Goal: Navigation & Orientation: Understand site structure

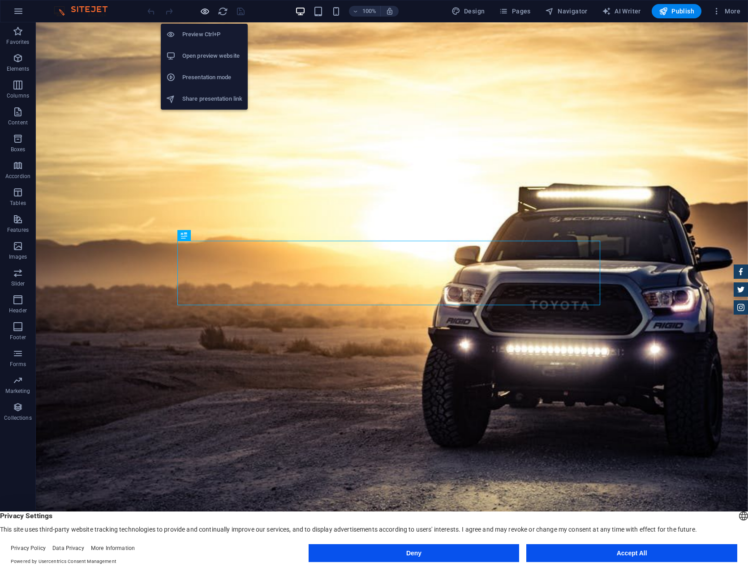
click at [206, 12] on icon "button" at bounding box center [205, 11] width 10 height 10
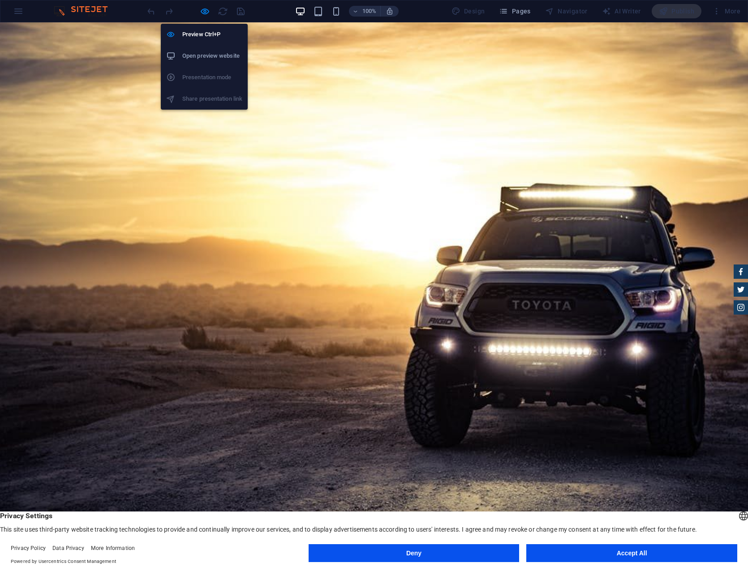
click at [208, 52] on h6 "Open preview website" at bounding box center [212, 56] width 60 height 11
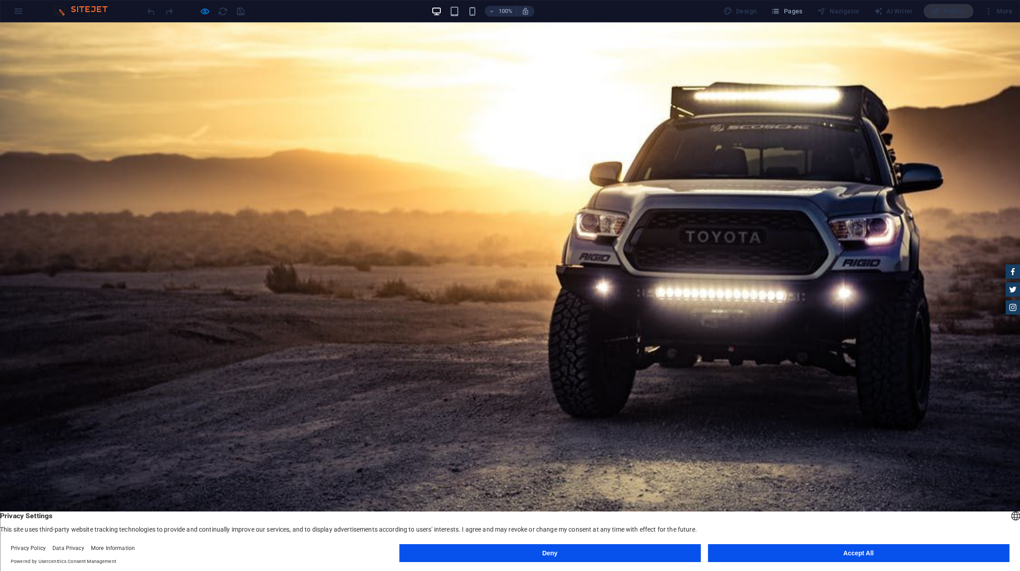
click at [748, 16] on button "Pages" at bounding box center [786, 11] width 39 height 14
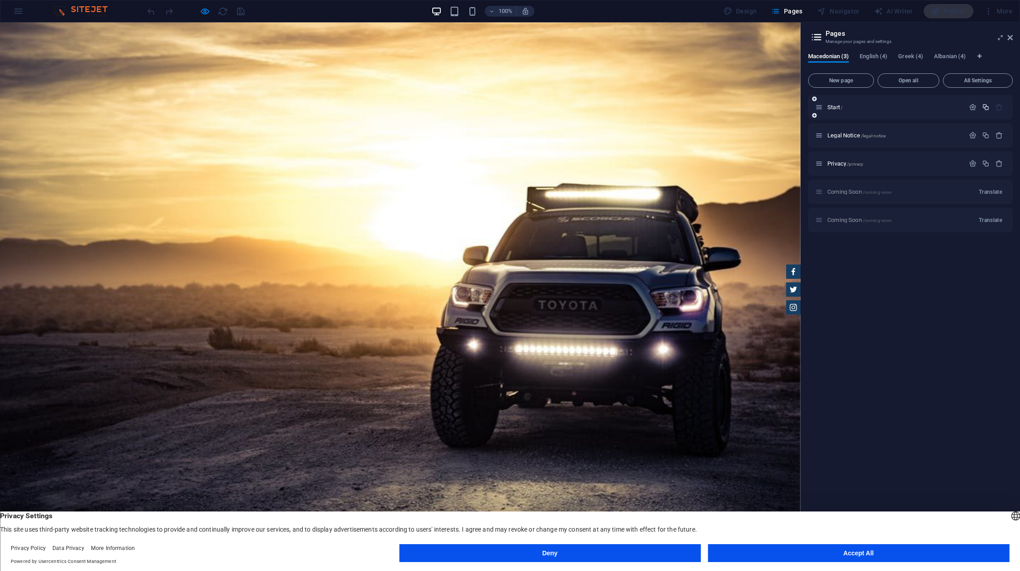
click at [748, 108] on icon "button" at bounding box center [986, 107] width 8 height 8
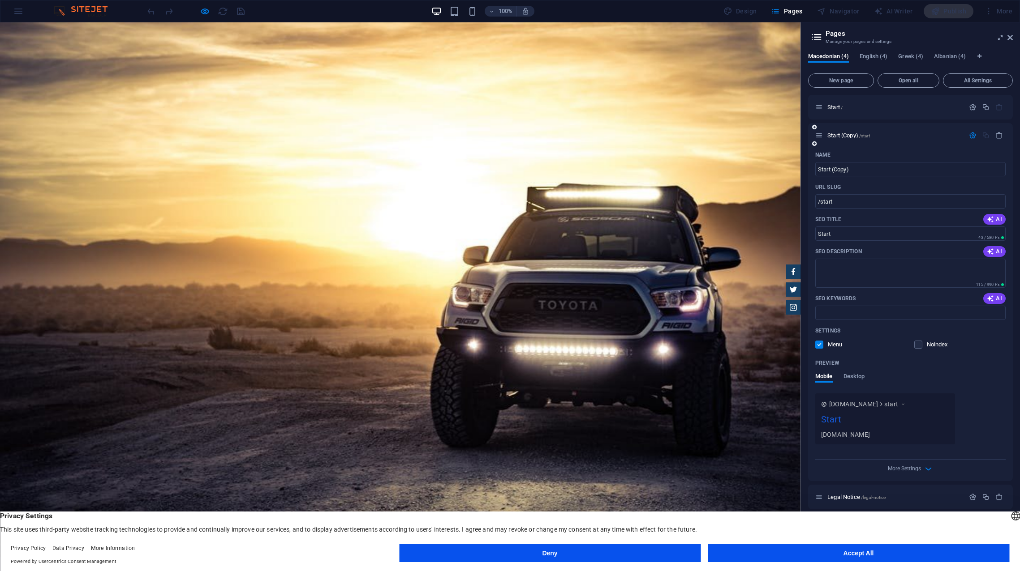
click at [748, 153] on div "Name" at bounding box center [910, 155] width 190 height 14
click at [748, 136] on p "Start (Copy) /start" at bounding box center [894, 136] width 134 height 6
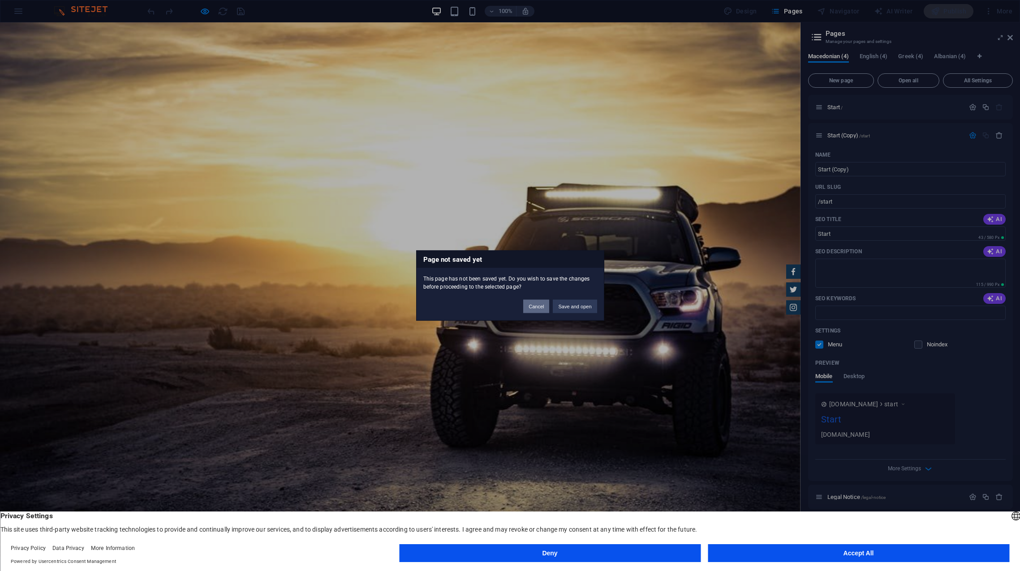
click at [533, 311] on button "Cancel" at bounding box center [536, 306] width 26 height 13
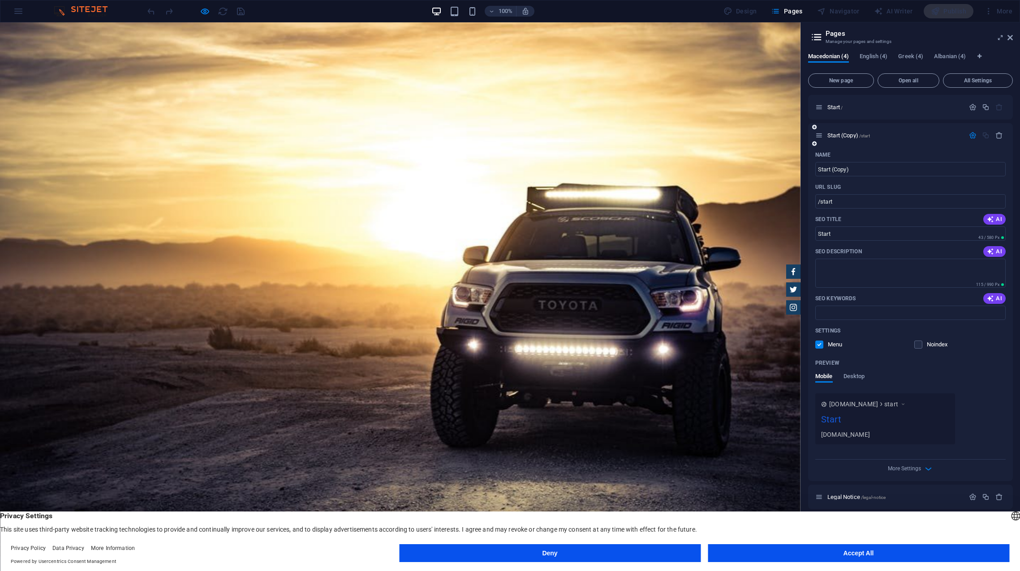
click at [748, 187] on div "URL SLUG" at bounding box center [910, 187] width 190 height 14
click at [748, 150] on div "Name" at bounding box center [910, 155] width 190 height 14
click at [748, 129] on div "Start (Copy) /start" at bounding box center [910, 135] width 205 height 25
click at [748, 135] on p "Start (Copy) /start" at bounding box center [894, 136] width 134 height 6
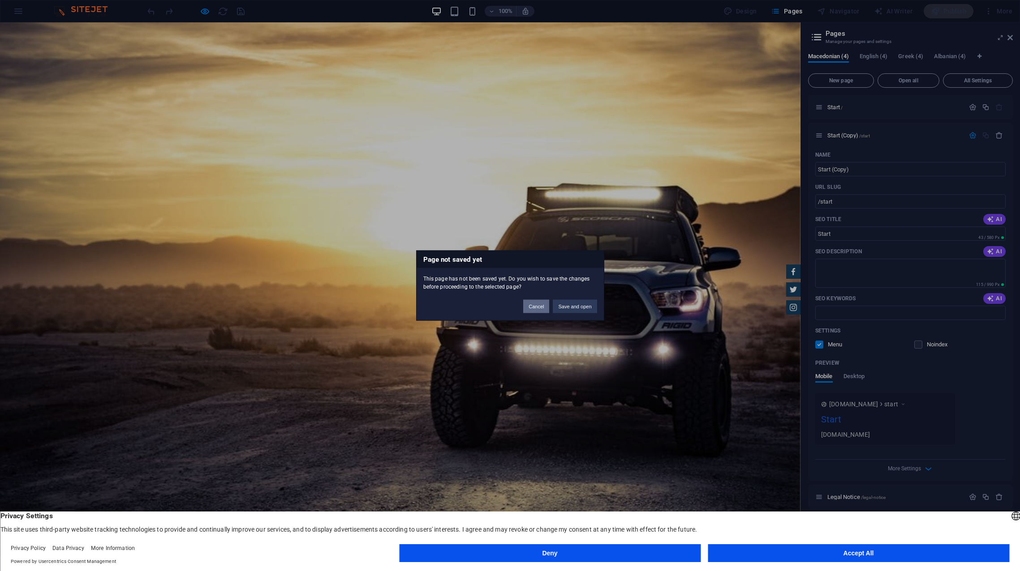
click at [533, 310] on button "Cancel" at bounding box center [536, 306] width 26 height 13
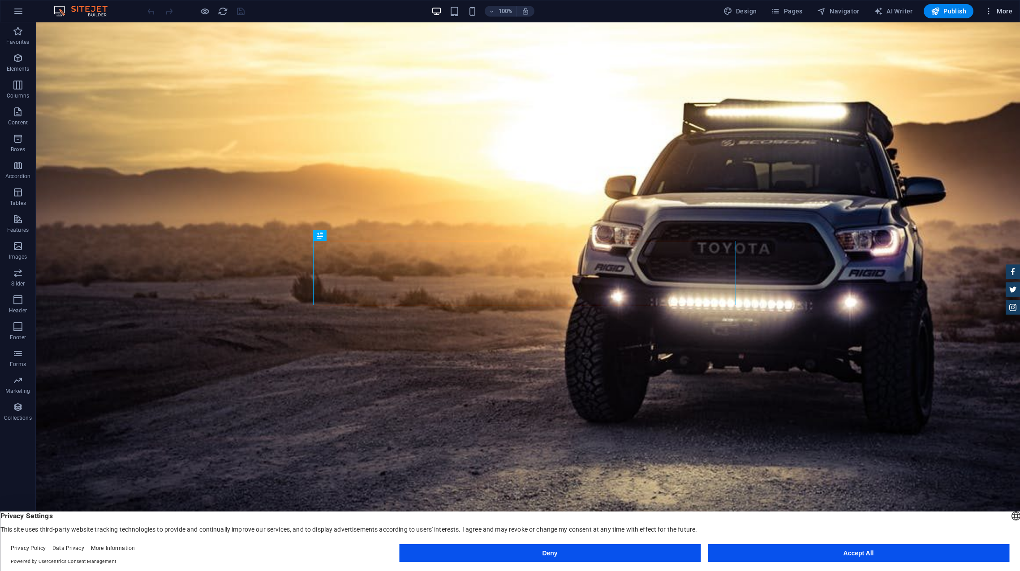
click at [998, 14] on span "More" at bounding box center [998, 11] width 28 height 9
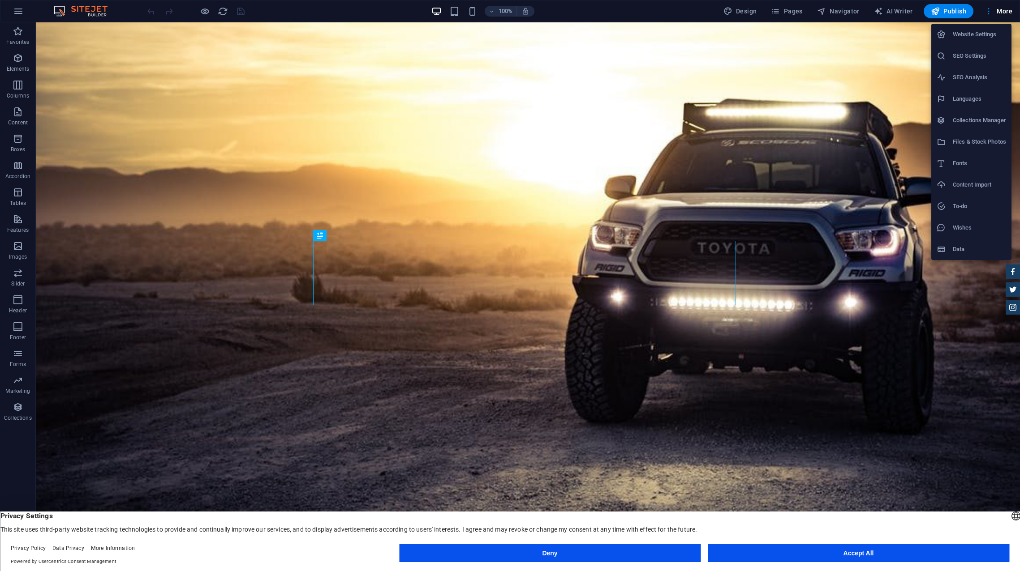
click at [778, 13] on div at bounding box center [510, 285] width 1020 height 571
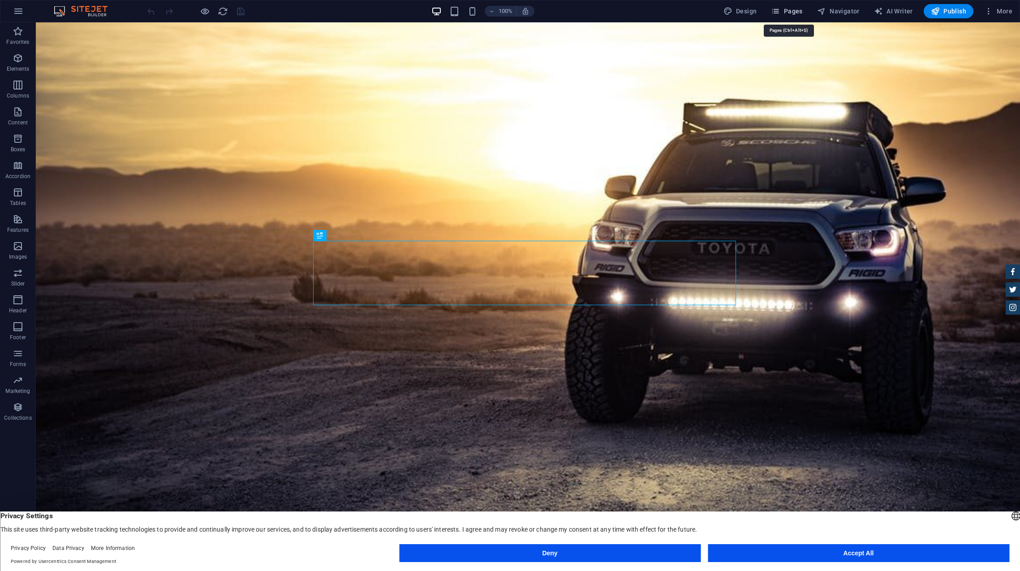
click at [780, 13] on icon "button" at bounding box center [775, 11] width 9 height 9
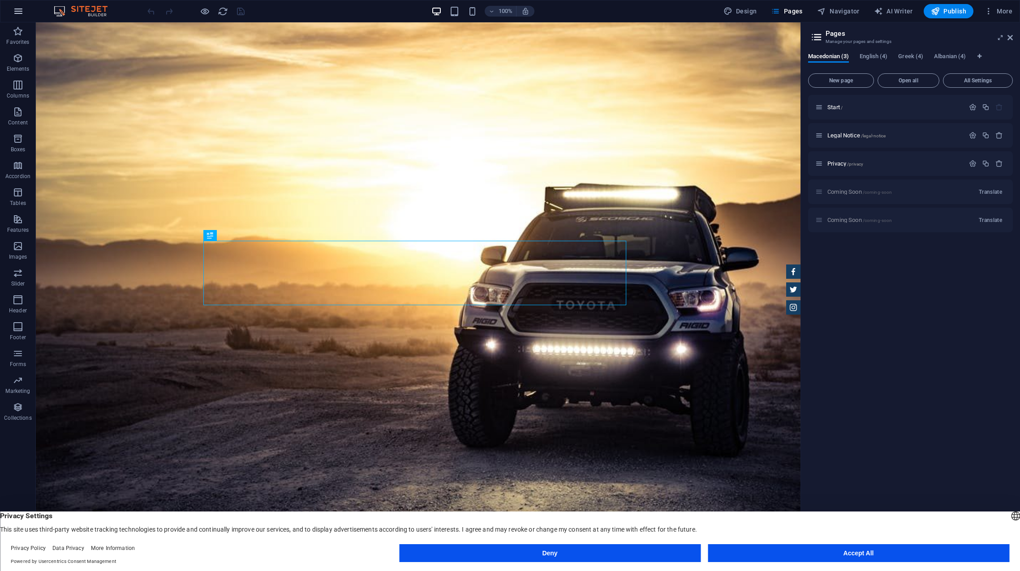
click at [20, 11] on icon "button" at bounding box center [18, 11] width 11 height 11
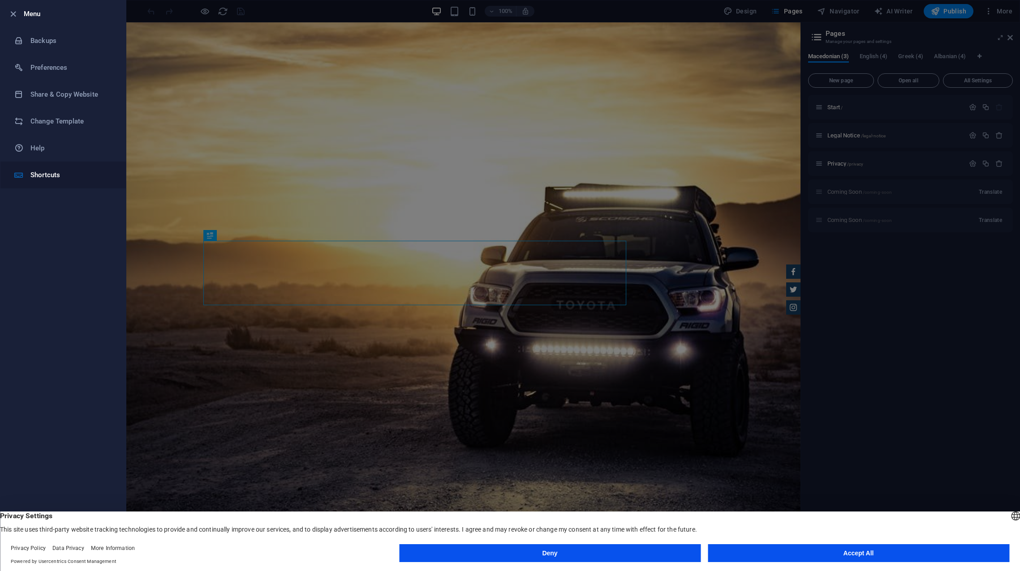
click at [77, 166] on li "Shortcuts" at bounding box center [62, 175] width 125 height 27
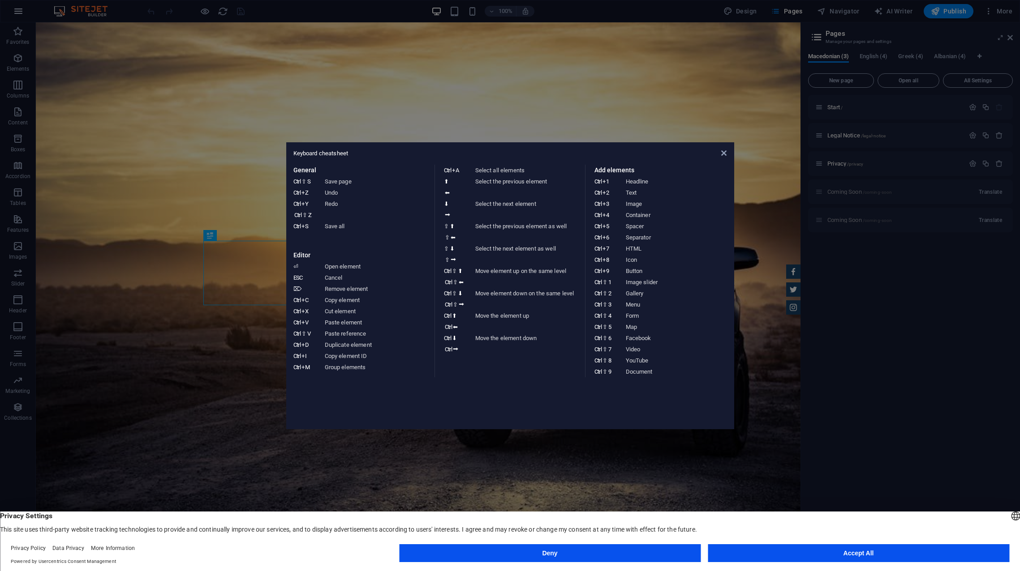
click at [21, 16] on aside "Keyboard cheatsheet General Ctrl ⇧ S Save page Ctrl Z Undo Ctrl Y Ctrl ⇧ Z Redo…" at bounding box center [510, 285] width 1020 height 571
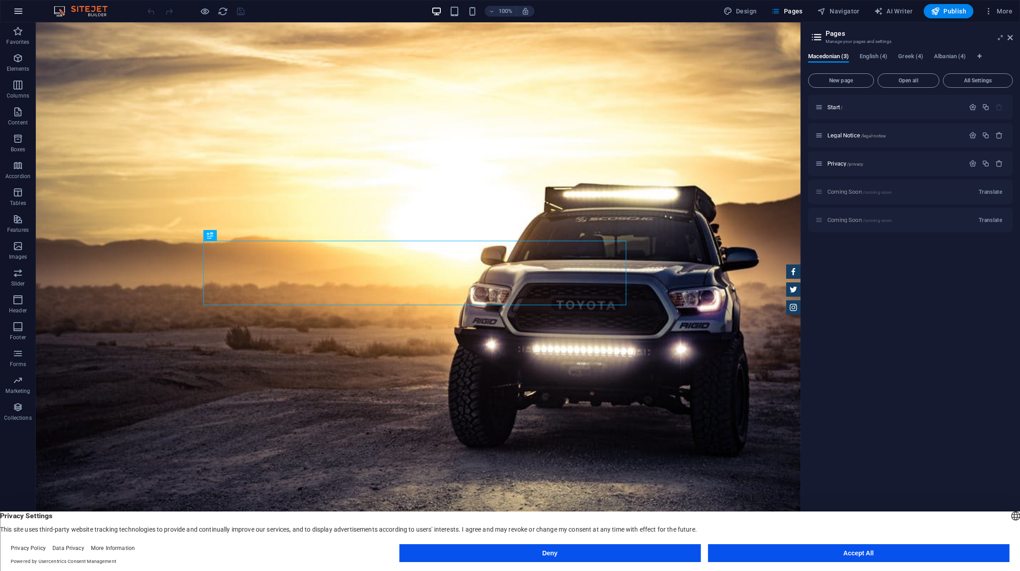
click at [22, 14] on icon "button" at bounding box center [18, 11] width 11 height 11
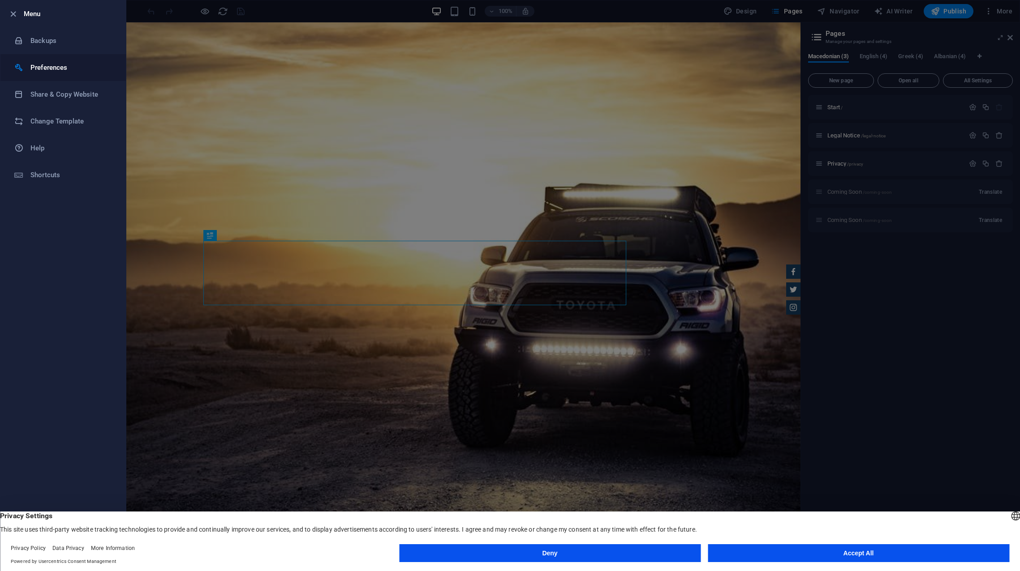
click at [65, 66] on h6 "Preferences" at bounding box center [71, 67] width 83 height 11
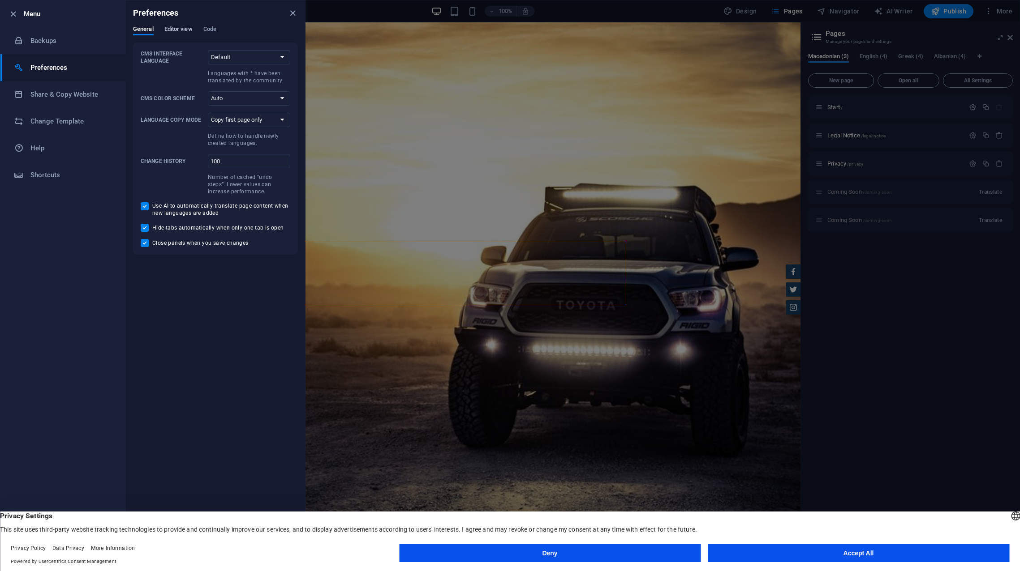
click at [176, 30] on span "Editor view" at bounding box center [178, 30] width 28 height 13
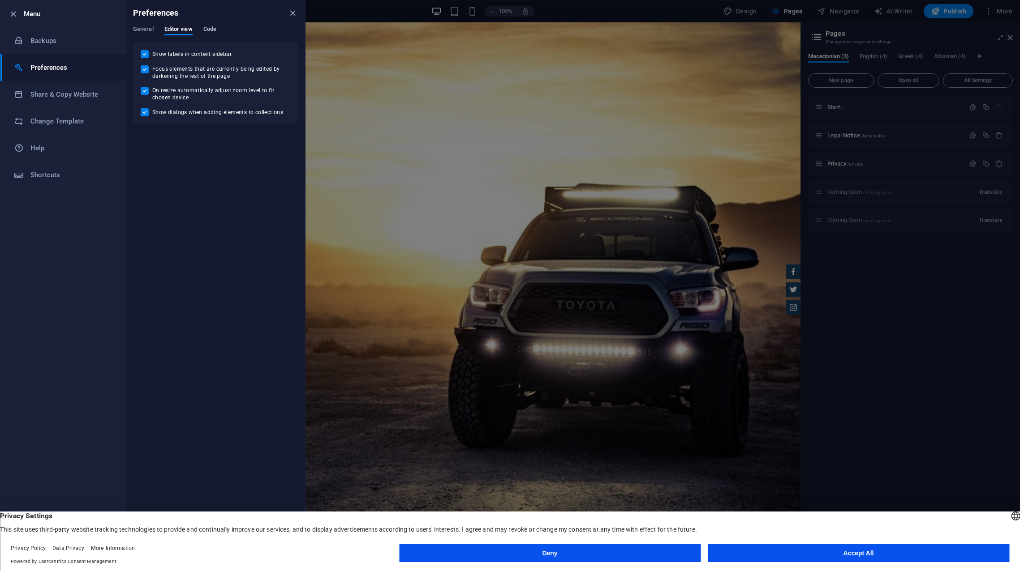
click at [209, 30] on span "Code" at bounding box center [209, 30] width 13 height 13
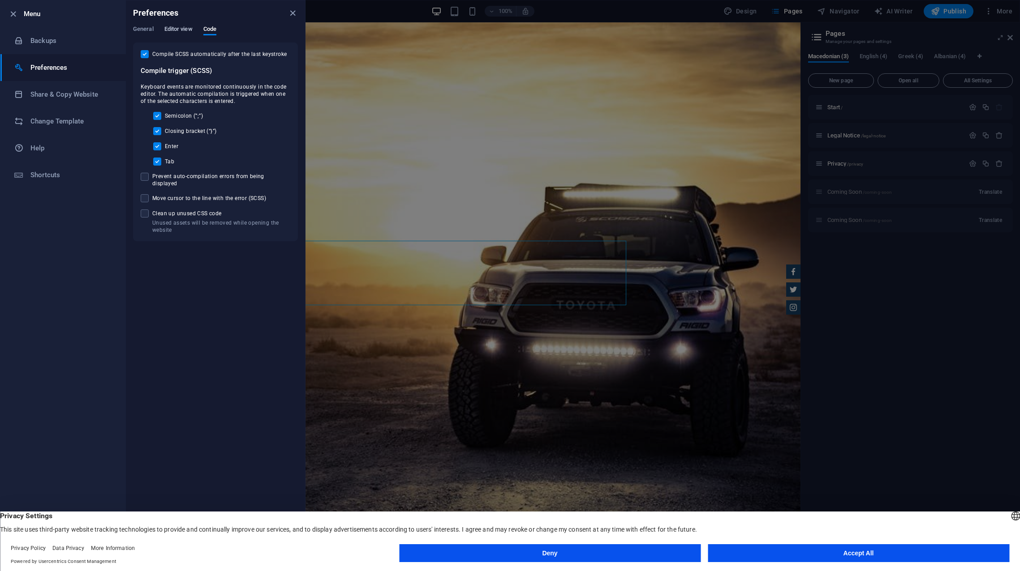
click at [183, 32] on span "Editor view" at bounding box center [178, 30] width 28 height 13
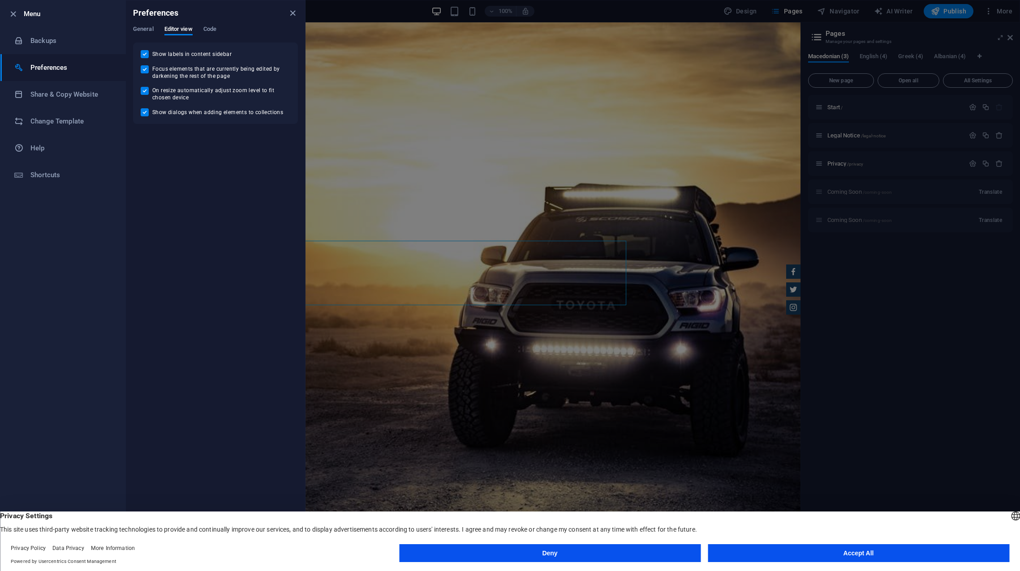
click at [158, 32] on div "General Editor view Code" at bounding box center [215, 34] width 165 height 17
click at [146, 33] on span "General" at bounding box center [143, 30] width 21 height 13
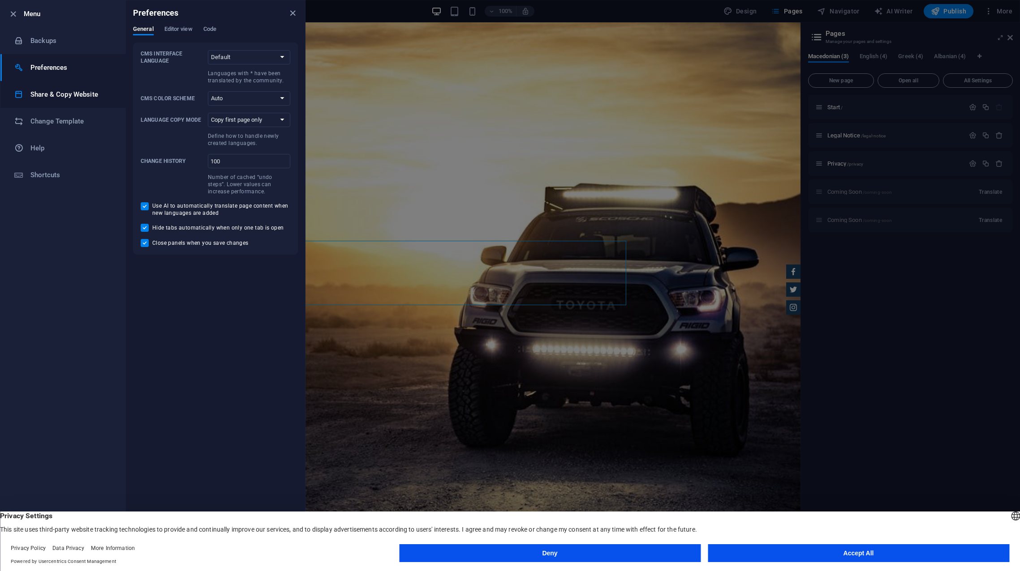
click at [59, 93] on h6 "Share & Copy Website" at bounding box center [71, 94] width 83 height 11
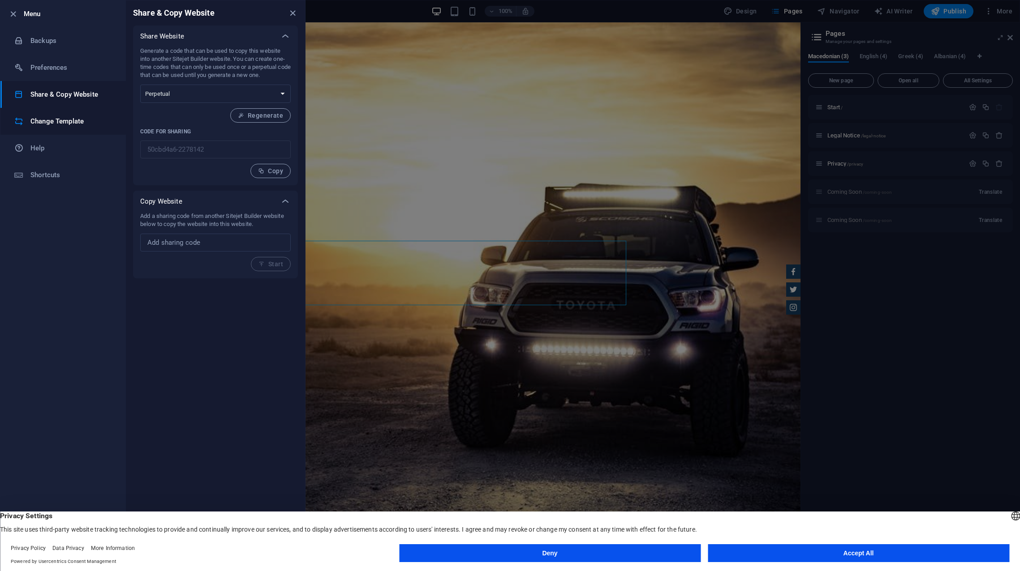
click at [54, 126] on h6 "Change Template" at bounding box center [71, 121] width 83 height 11
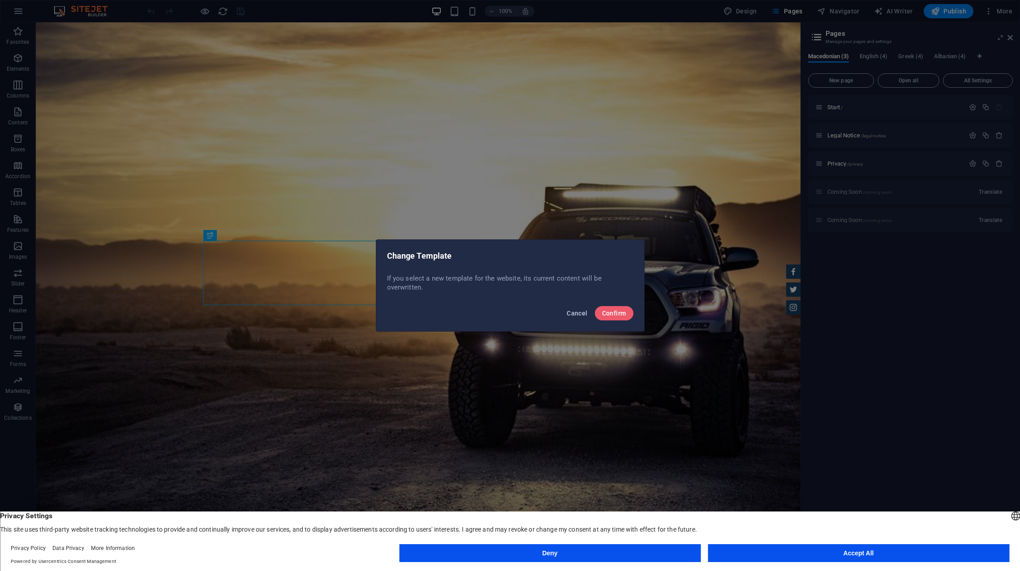
click at [566, 307] on button "Cancel" at bounding box center [577, 313] width 28 height 14
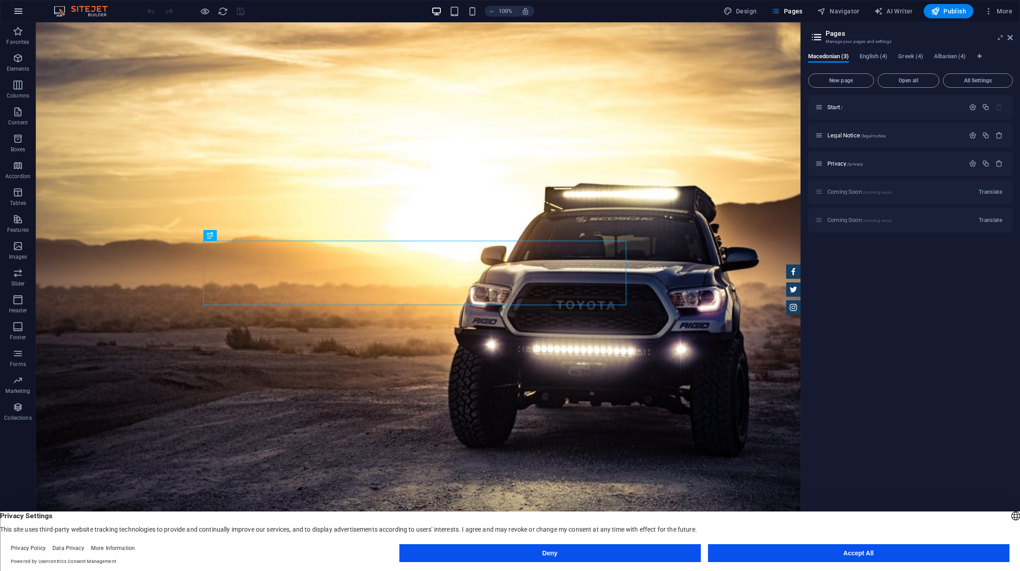
click at [12, 18] on button "button" at bounding box center [18, 10] width 21 height 21
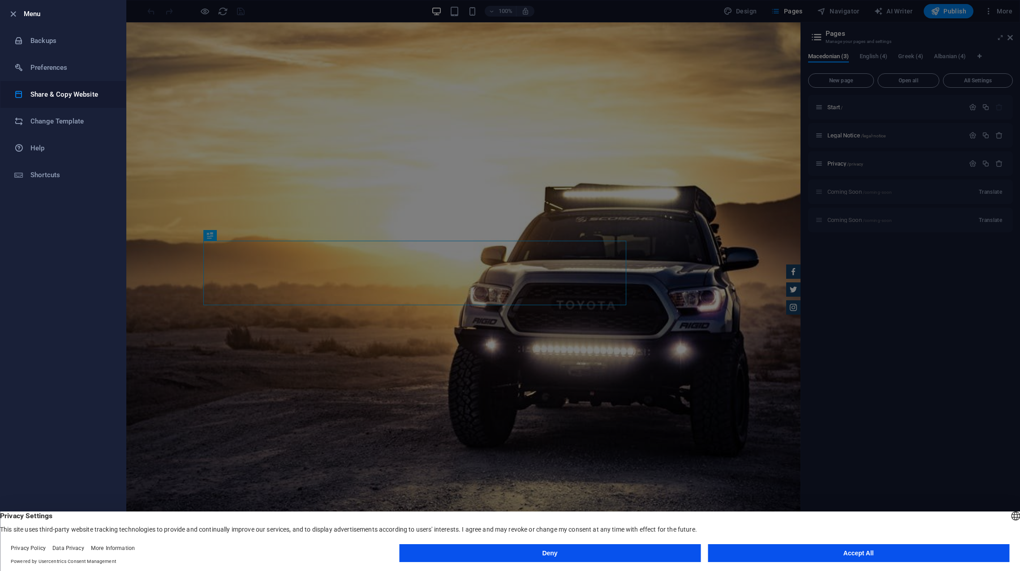
click at [61, 105] on li "Share & Copy Website" at bounding box center [62, 94] width 125 height 27
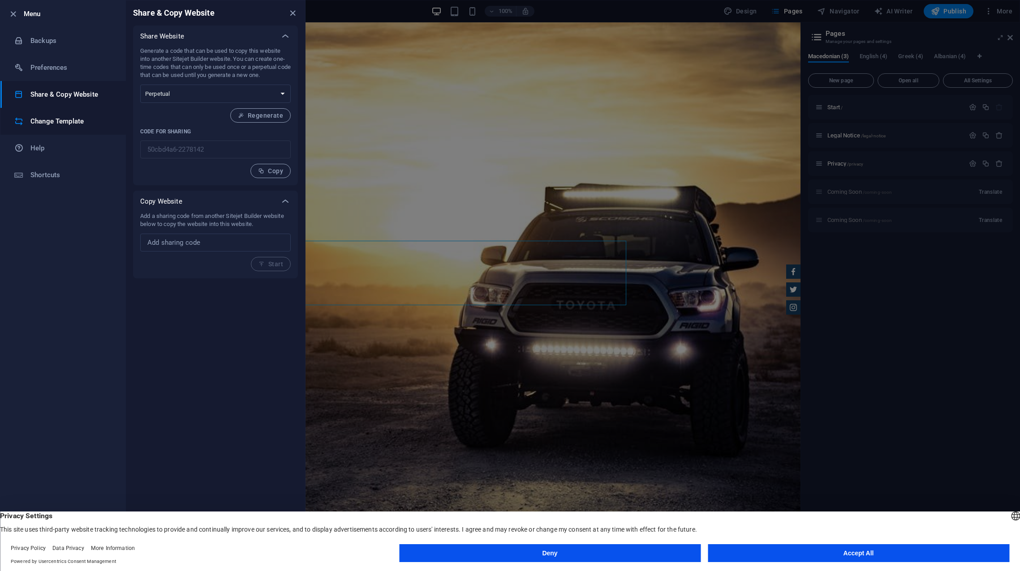
click at [80, 125] on h6 "Change Template" at bounding box center [71, 121] width 83 height 11
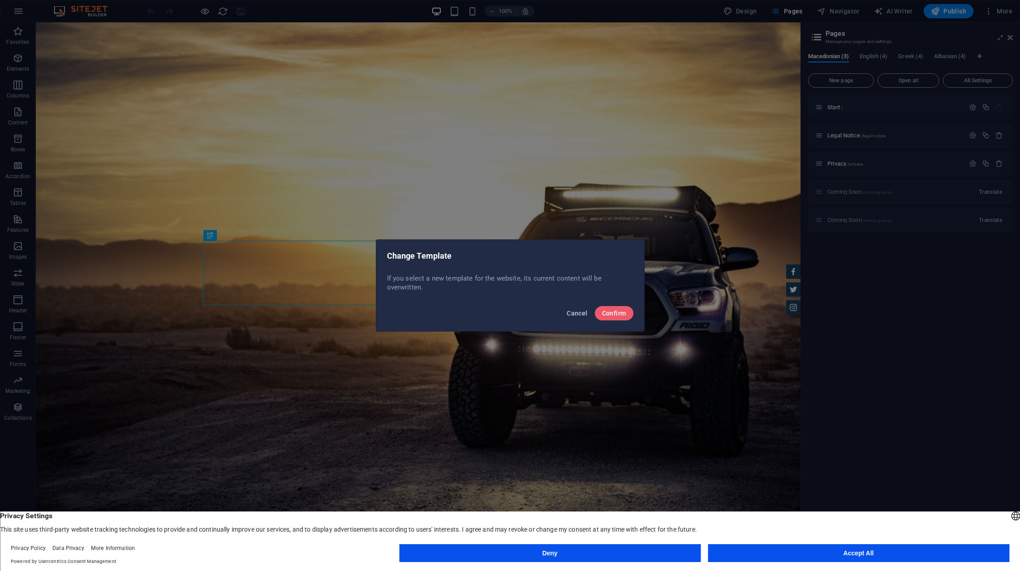
click at [568, 309] on button "Cancel" at bounding box center [577, 313] width 28 height 14
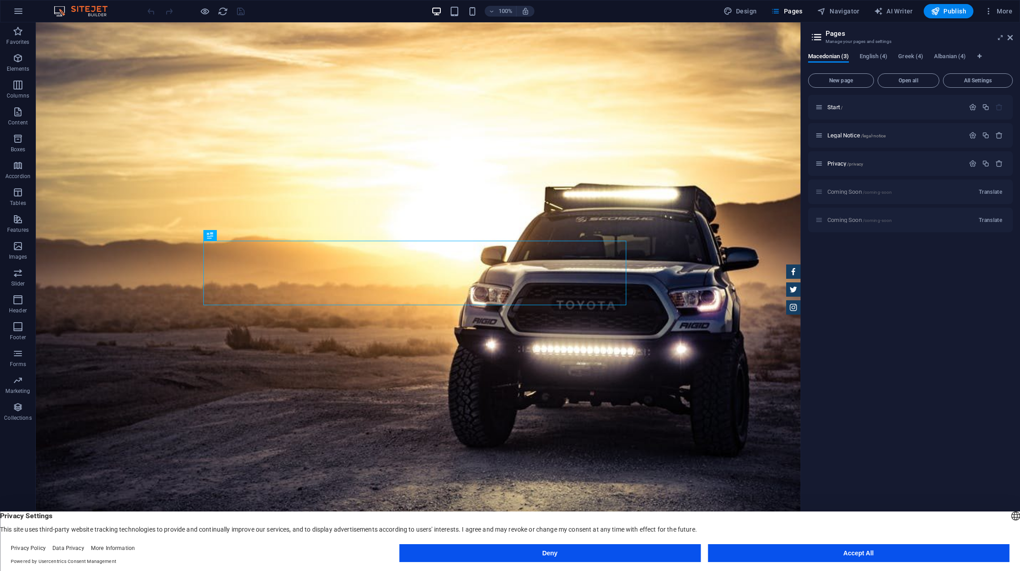
click at [7, 15] on div "100% Design Pages Navigator AI Writer Publish More" at bounding box center [509, 10] width 1019 height 21
click at [19, 21] on button "button" at bounding box center [18, 10] width 21 height 21
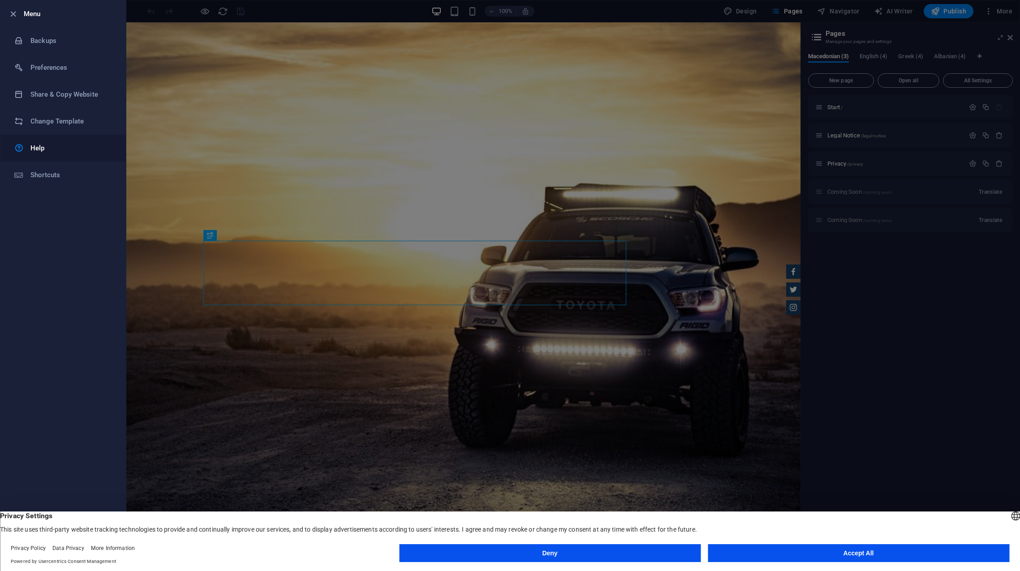
click at [35, 147] on h6 "Help" at bounding box center [71, 148] width 83 height 11
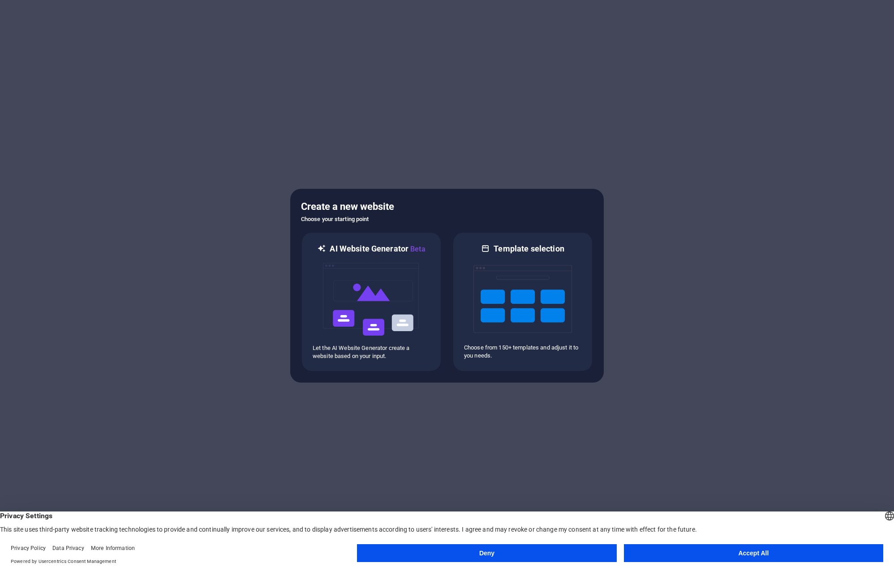
click at [636, 221] on div at bounding box center [447, 285] width 894 height 571
click at [516, 299] on img at bounding box center [522, 299] width 99 height 90
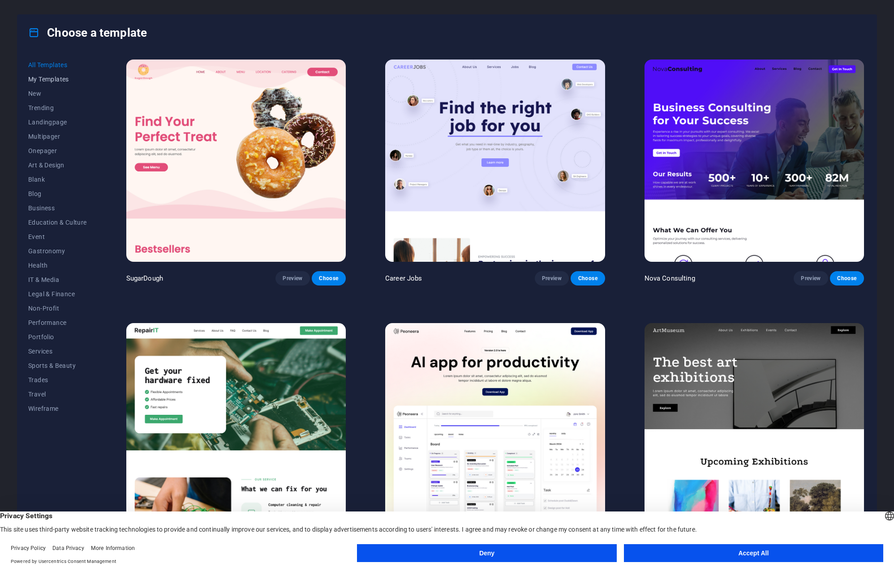
click at [61, 76] on span "My Templates" at bounding box center [57, 79] width 59 height 7
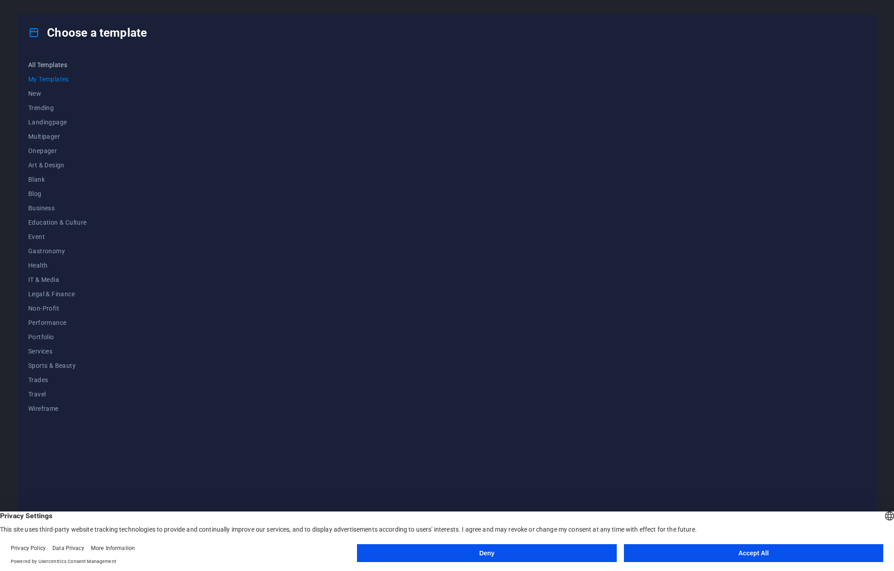
click at [55, 67] on span "All Templates" at bounding box center [57, 64] width 59 height 7
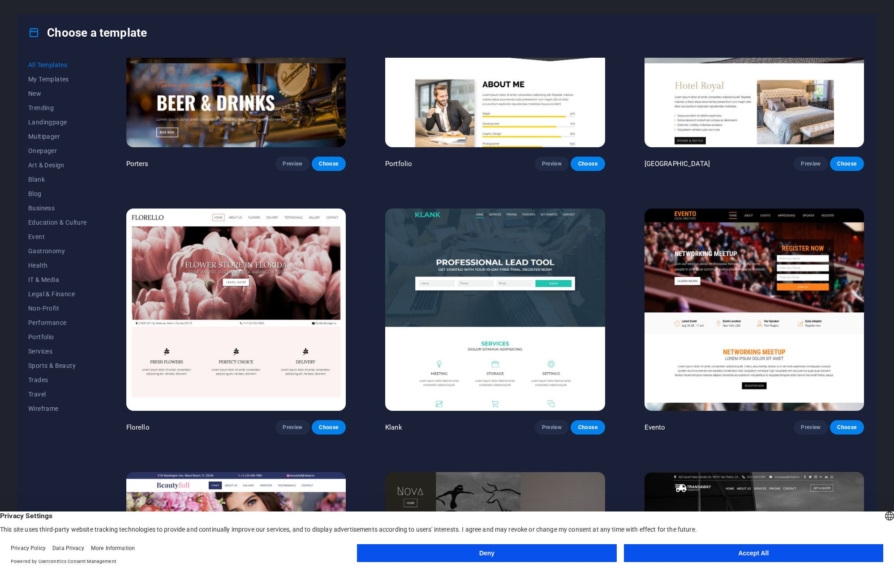
scroll to position [10615, 0]
